Goal: Task Accomplishment & Management: Complete application form

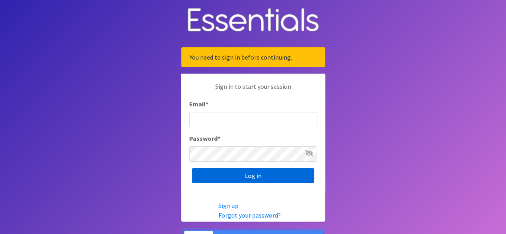
type input "[PERSON_NAME][EMAIL_ADDRESS][PERSON_NAME][DOMAIN_NAME]"
click at [255, 176] on input "Log in" at bounding box center [253, 175] width 122 height 15
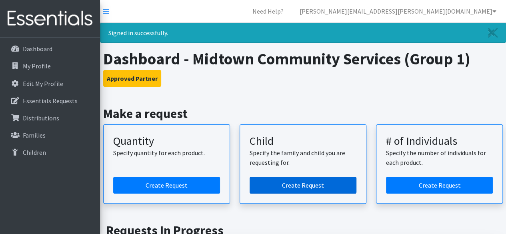
click at [309, 183] on link "Create Request" at bounding box center [302, 185] width 107 height 17
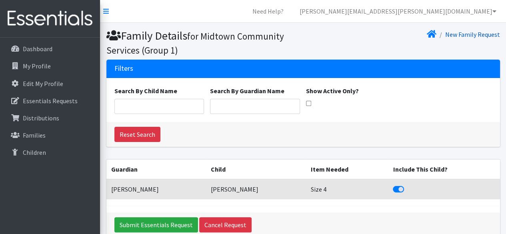
click at [485, 37] on link "New Family Request" at bounding box center [472, 34] width 55 height 8
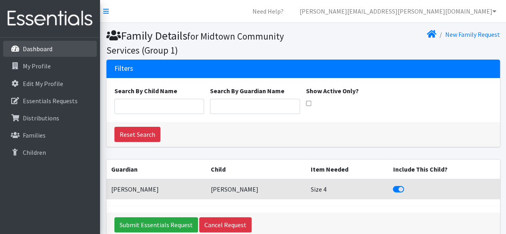
click at [31, 48] on p "Dashboard" at bounding box center [38, 49] width 30 height 8
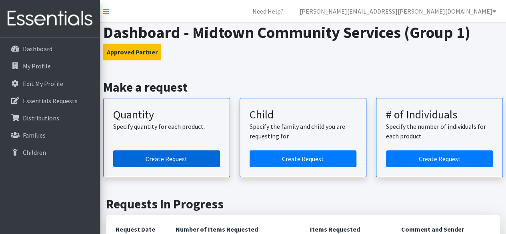
click at [138, 152] on link "Create Request" at bounding box center [166, 158] width 107 height 17
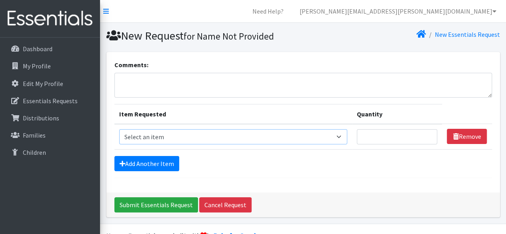
click at [341, 137] on select "Select an item Size 0/Newborn Size 1 Size 2 Size 3 Size 4 Size 5 Size 6 Size 7 …" at bounding box center [233, 136] width 228 height 15
select select "1097"
click at [119, 129] on select "Select an item Size 0/Newborn Size 1 Size 2 Size 3 Size 4 Size 5 Size 6 Size 7 …" at bounding box center [233, 136] width 228 height 15
click at [375, 135] on input "Quantity" at bounding box center [397, 136] width 81 height 15
type input "125"
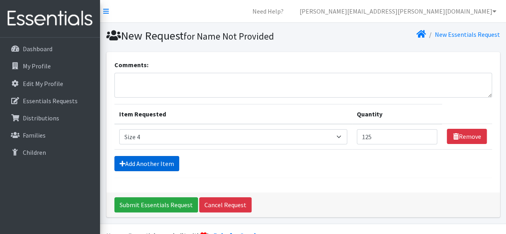
click at [160, 165] on link "Add Another Item" at bounding box center [146, 163] width 65 height 15
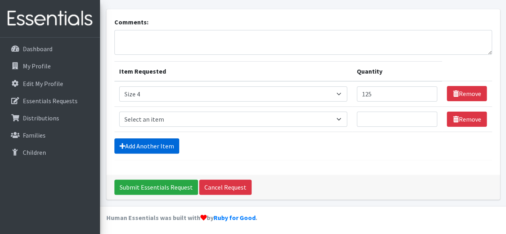
scroll to position [43, 0]
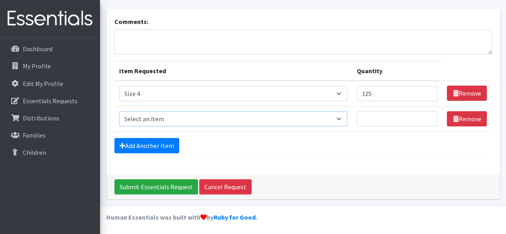
click at [343, 116] on select "Select an item Size 0/Newborn Size 1 Size 2 Size 3 Size 4 Size 5 Size 6 Size 7 …" at bounding box center [233, 118] width 228 height 15
select select "1100"
click at [119, 111] on select "Select an item Size 0/Newborn Size 1 Size 2 Size 3 Size 4 Size 5 Size 6 Size 7 …" at bounding box center [233, 118] width 228 height 15
click at [380, 116] on input "Quantity" at bounding box center [397, 118] width 81 height 15
type input "75"
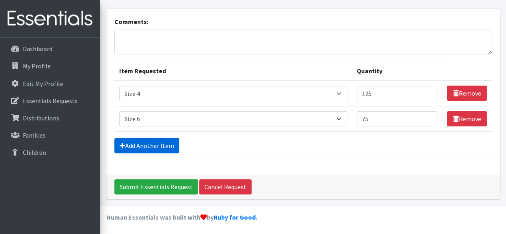
click at [145, 146] on link "Add Another Item" at bounding box center [146, 145] width 65 height 15
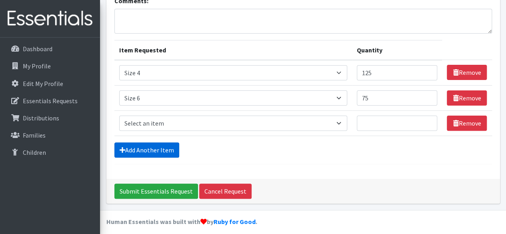
scroll to position [68, 0]
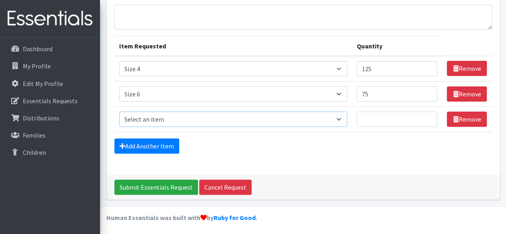
click at [342, 120] on select "Select an item Size 0/Newborn Size 1 Size 2 Size 3 Size 4 Size 5 Size 6 Size 7 …" at bounding box center [233, 119] width 228 height 15
select select "6073"
click at [119, 112] on select "Select an item Size 0/Newborn Size 1 Size 2 Size 3 Size 4 Size 5 Size 6 Size 7 …" at bounding box center [233, 119] width 228 height 15
click at [369, 121] on input "Quantity" at bounding box center [397, 119] width 81 height 15
type input "125"
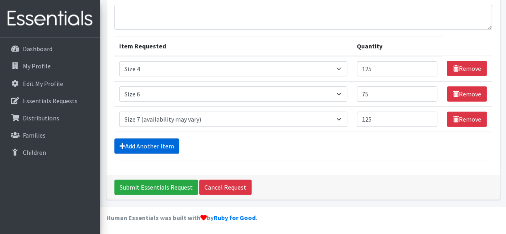
click at [167, 138] on link "Add Another Item" at bounding box center [146, 145] width 65 height 15
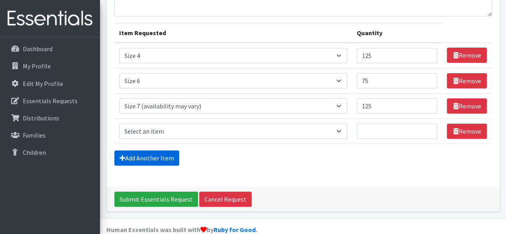
scroll to position [93, 0]
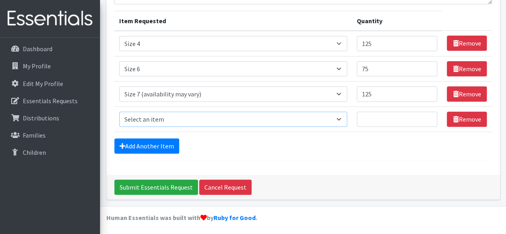
click at [337, 119] on select "Select an item Size 0/Newborn Size 1 Size 2 Size 3 Size 4 Size 5 Size 6 Size 7 …" at bounding box center [233, 119] width 228 height 15
select select "1093"
click at [119, 112] on select "Select an item Size 0/Newborn Size 1 Size 2 Size 3 Size 4 Size 5 Size 6 Size 7 …" at bounding box center [233, 119] width 228 height 15
click at [384, 118] on input "Quantity" at bounding box center [397, 119] width 81 height 15
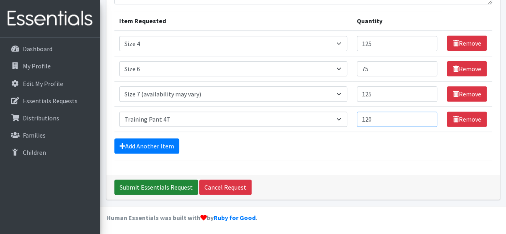
type input "120"
click at [176, 187] on input "Submit Essentials Request" at bounding box center [156, 187] width 84 height 15
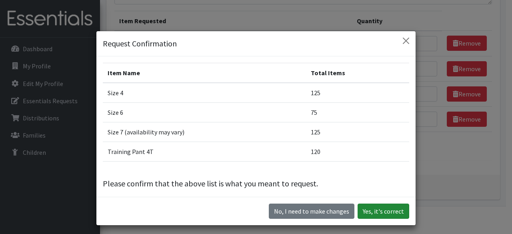
click at [371, 206] on button "Yes, it's correct" at bounding box center [383, 211] width 52 height 15
